Goal: Find specific page/section: Find specific page/section

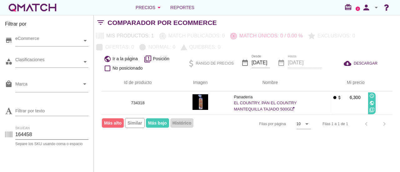
scroll to position [21, 0]
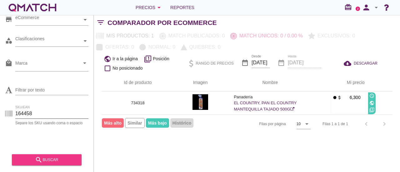
click at [52, 157] on div "search buscar" at bounding box center [47, 159] width 60 height 7
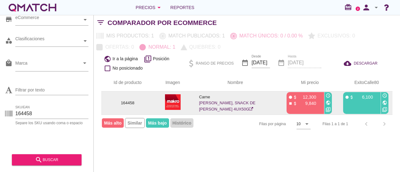
click at [363, 105] on div "fiber_manual_record attach_money 6,100" at bounding box center [361, 103] width 36 height 22
click at [131, 104] on p "164458" at bounding box center [128, 103] width 38 height 6
copy p "164458"
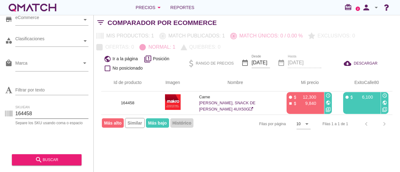
drag, startPoint x: 39, startPoint y: 111, endPoint x: 2, endPoint y: 120, distance: 38.0
click at [2, 120] on div "Filtrar por store eCommerce category Clasificaciones local_mall Marca arrow_dro…" at bounding box center [47, 93] width 94 height 157
paste input "30321"
type input "130321"
click at [60, 157] on div "search buscar" at bounding box center [47, 159] width 60 height 7
